Goal: Information Seeking & Learning: Check status

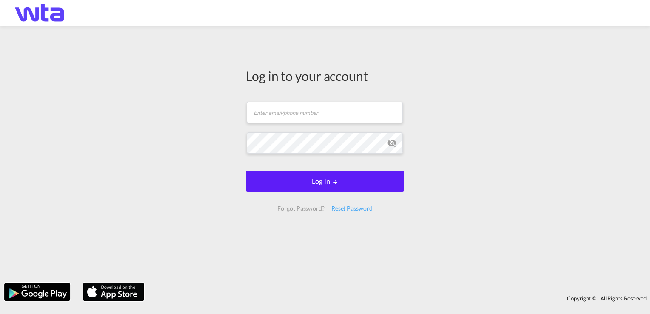
type input "[PERSON_NAME][EMAIL_ADDRESS][PERSON_NAME][DOMAIN_NAME]"
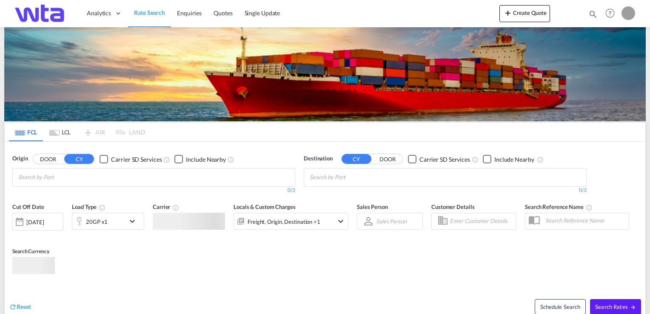
click at [313, 185] on md-content "Analytics Reports Dashboard Rate Search Enquiries Quotes" at bounding box center [325, 157] width 650 height 314
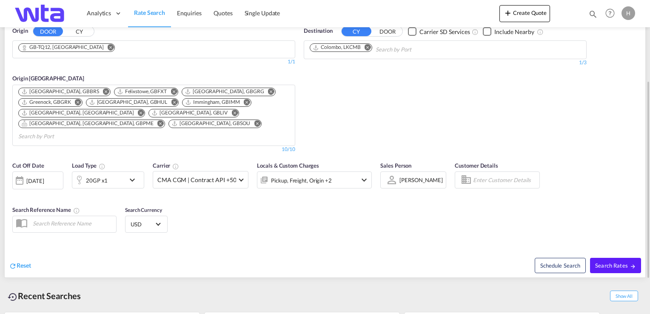
scroll to position [182, 0]
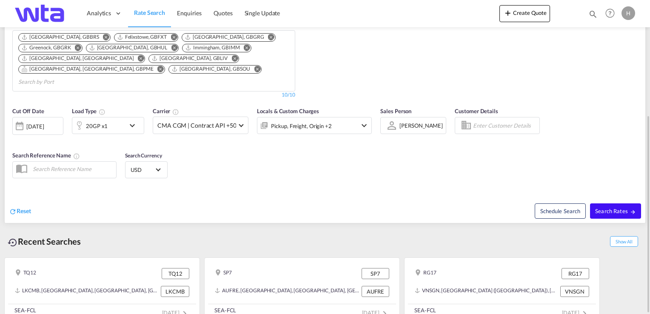
click at [608, 208] on span "Search Rates" at bounding box center [615, 211] width 41 height 7
type input "TQ12 to LKCMB / [DATE]"
